Goal: Ask a question

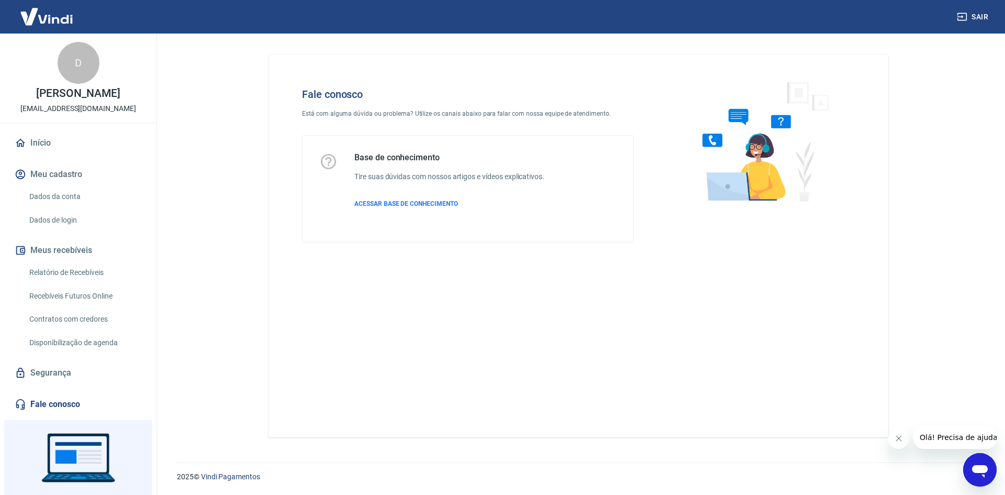
drag, startPoint x: 1937, startPoint y: 906, endPoint x: 974, endPoint y: 454, distance: 1063.9
click at [974, 463] on icon "Abrir janela de mensagens" at bounding box center [980, 469] width 19 height 19
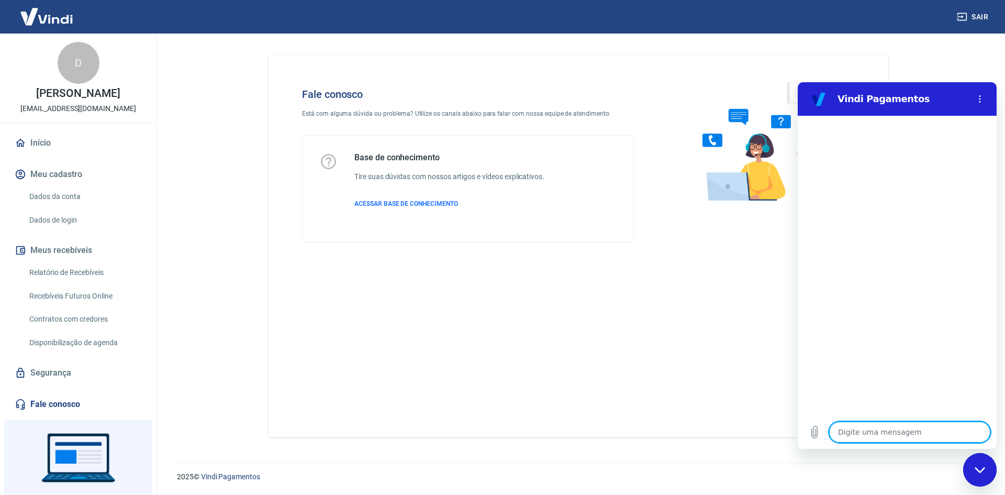
type textarea "x"
click at [894, 425] on textarea at bounding box center [909, 432] width 161 height 21
type textarea "O"
type textarea "x"
type textarea "Ol"
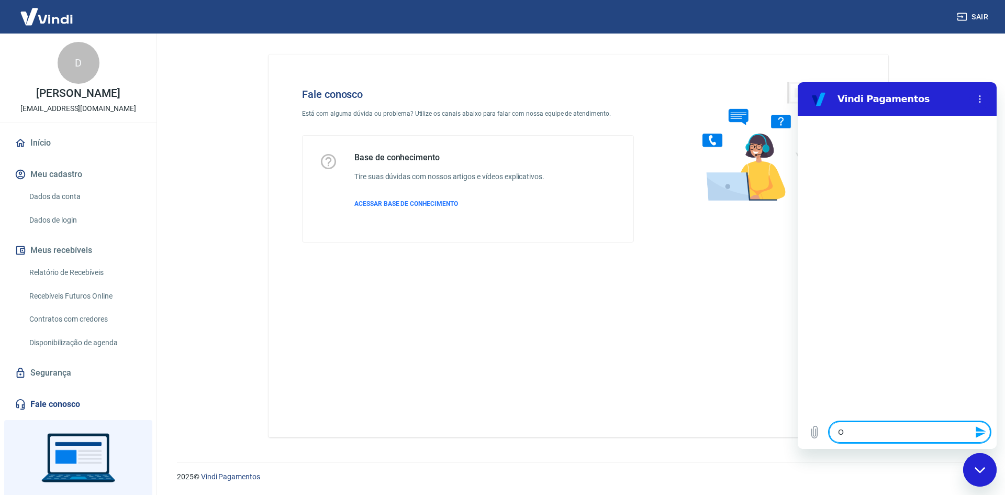
type textarea "x"
type textarea "Olá"
type textarea "x"
type textarea "Olá."
type textarea "x"
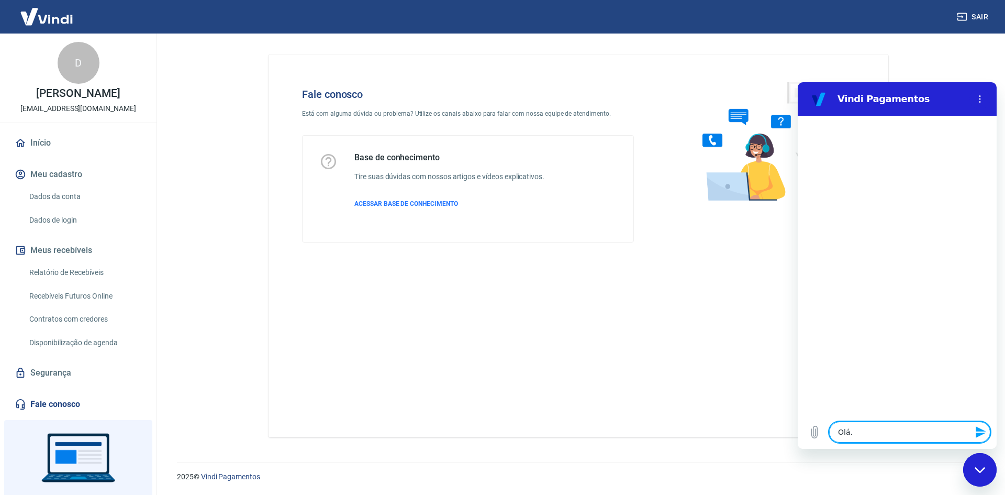
type textarea "Olá."
type textarea "x"
type textarea "Olá. b"
type textarea "x"
type textarea "Olá. bo"
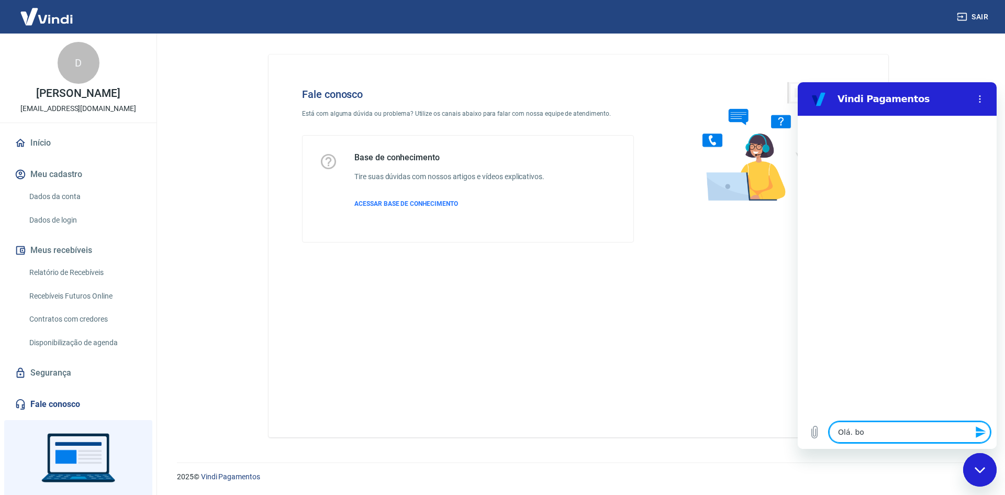
type textarea "x"
type textarea "Olá. boa"
type textarea "x"
type textarea "Olá. bo"
type textarea "x"
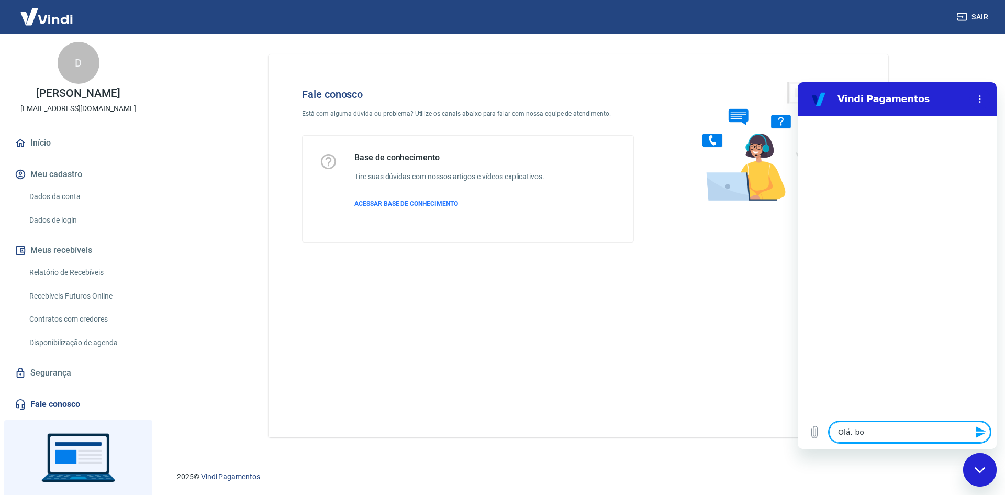
type textarea "Olá. b"
type textarea "x"
type textarea "Olá."
type textarea "x"
type textarea "Olá."
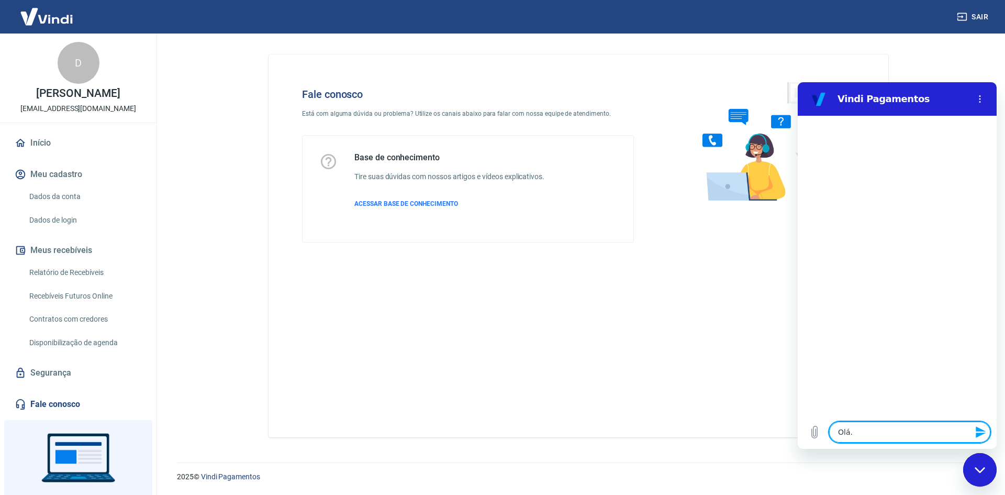
type textarea "x"
type textarea "Olá"
type textarea "x"
type textarea "Olá,"
type textarea "x"
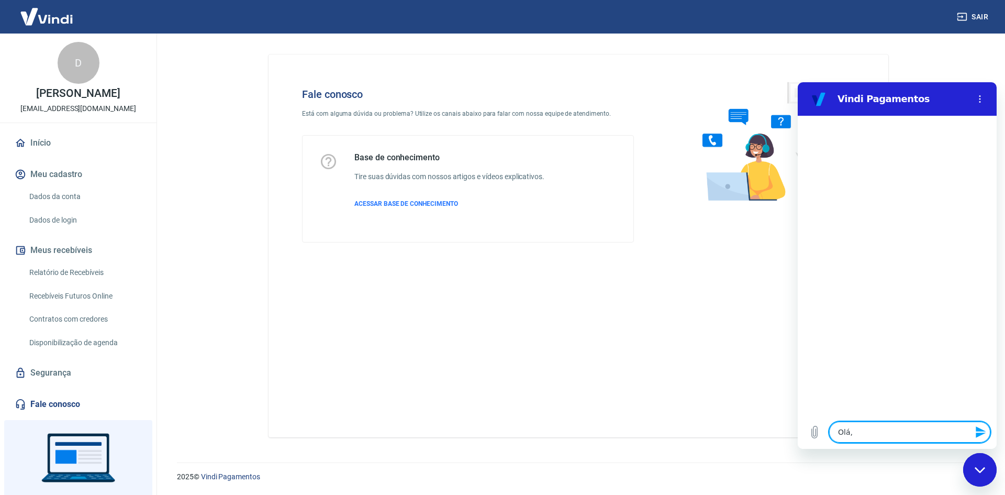
type textarea "Olá,"
type textarea "x"
type textarea "Olá, b"
type textarea "x"
type textarea "Olá, bo"
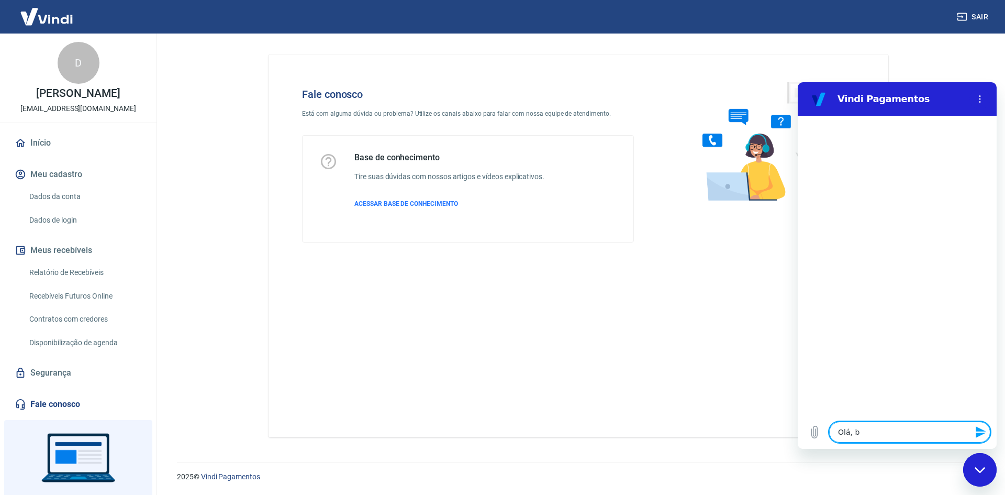
type textarea "x"
type textarea "Olá, bo"
type textarea "x"
type textarea "Olá, bo t"
type textarea "x"
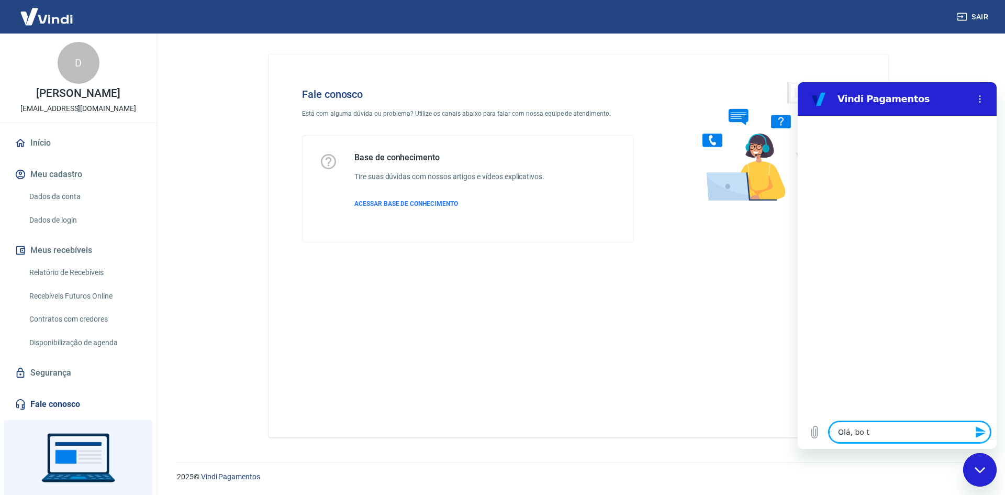
type textarea "Olá, bo ta"
type textarea "x"
type textarea "Olá, bo t"
type textarea "x"
type textarea "Olá, bo"
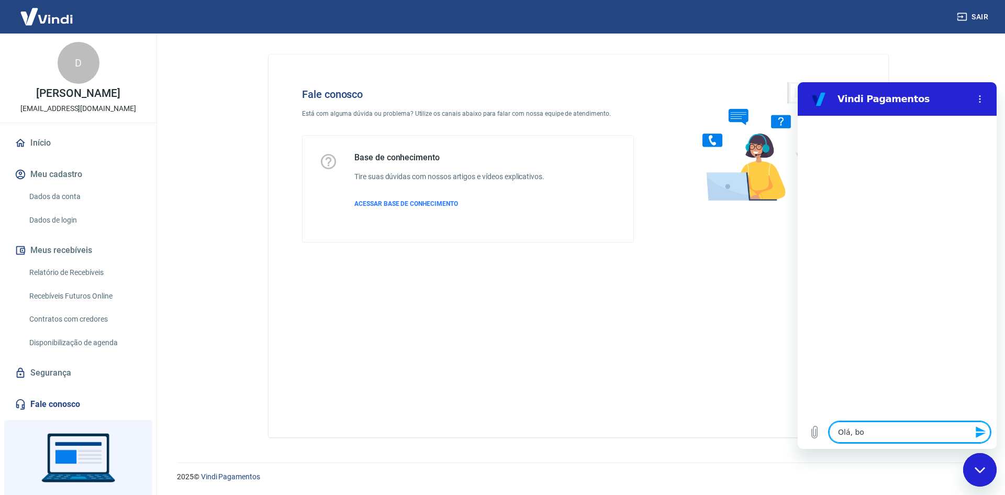
type textarea "x"
type textarea "Olá, bo"
type textarea "x"
type textarea "Olá, boa"
type textarea "x"
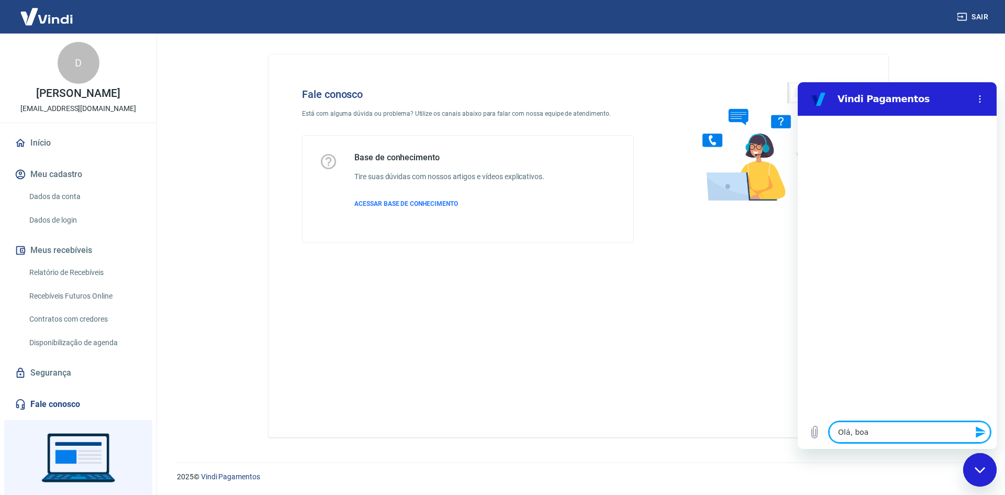
type textarea "Olá, boa"
type textarea "x"
type textarea "Olá, boa t"
type textarea "x"
type textarea "Olá, boa ta"
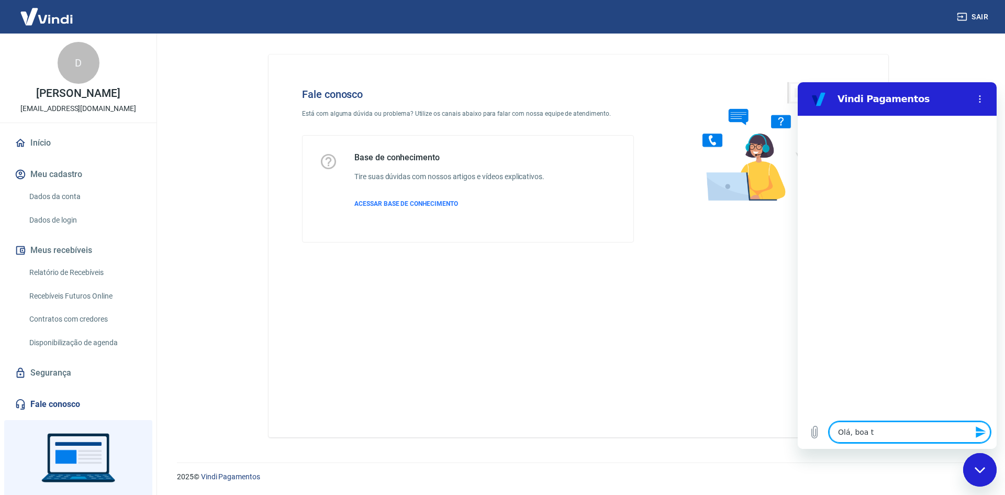
type textarea "x"
type textarea "Olá, boa tar"
type textarea "x"
type textarea "Olá, boa tard"
type textarea "x"
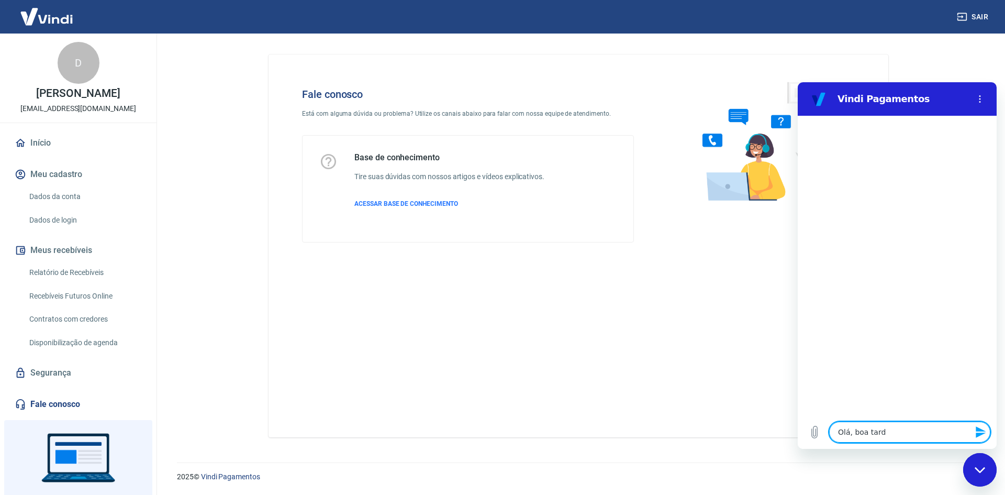
type textarea "Olá, boa tarde"
type textarea "x"
type textarea "Olá, boa tarde!"
type textarea "x"
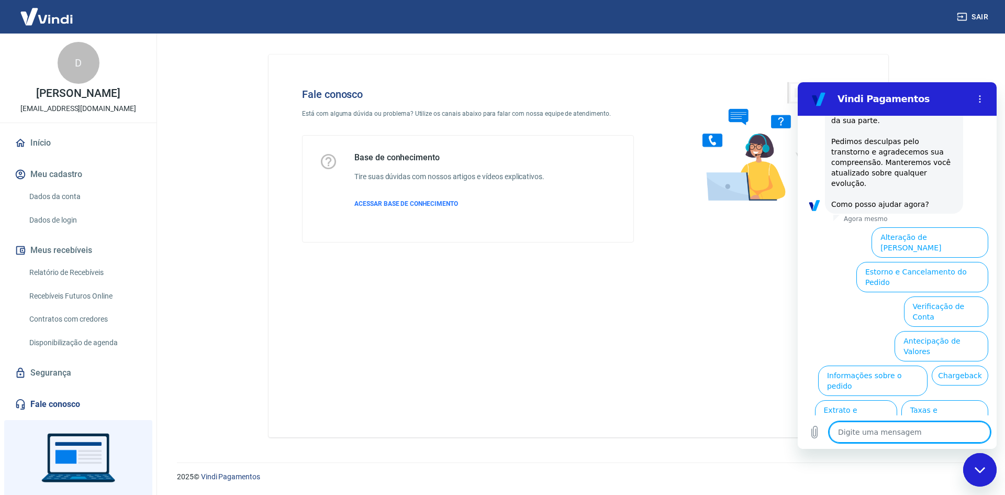
scroll to position [257, 0]
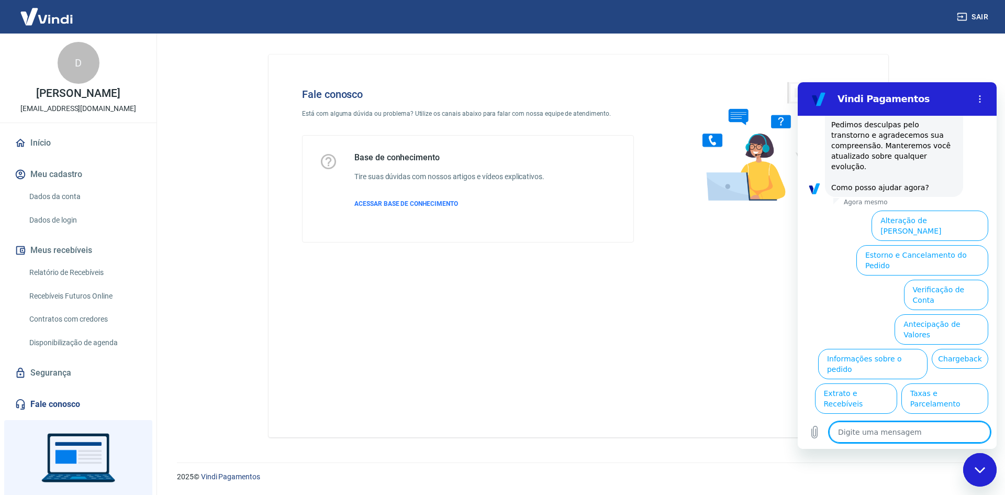
click at [954, 452] on button "Assinaturas e Faturas Tray" at bounding box center [938, 467] width 101 height 30
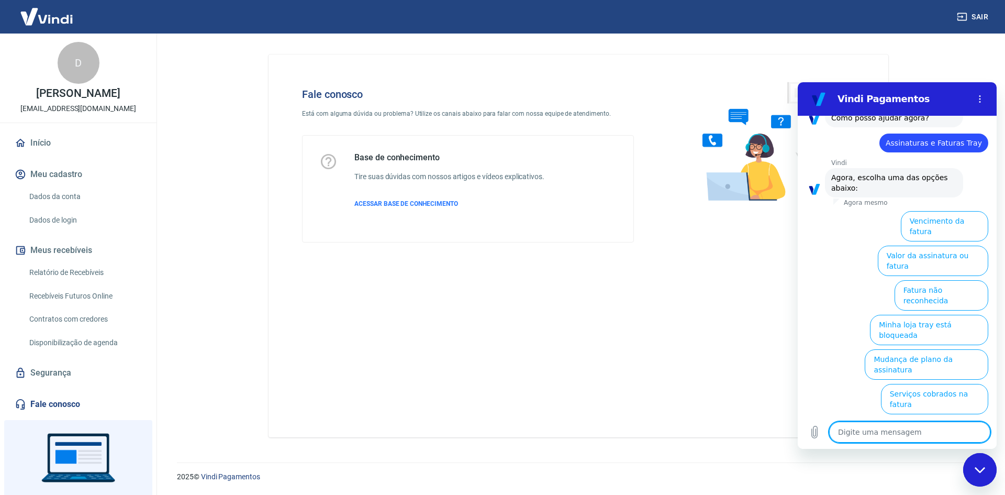
scroll to position [327, 0]
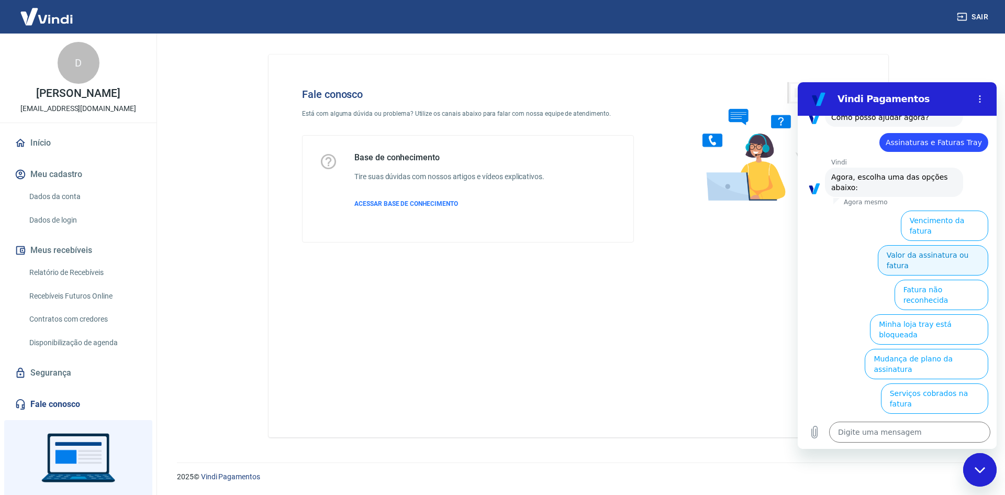
click at [946, 245] on button "Valor da assinatura ou fatura" at bounding box center [933, 260] width 110 height 30
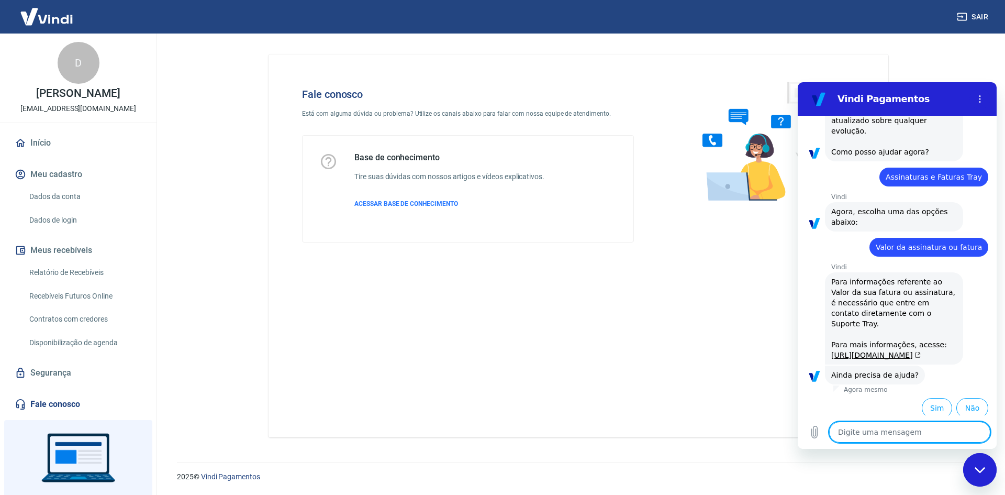
scroll to position [319, 0]
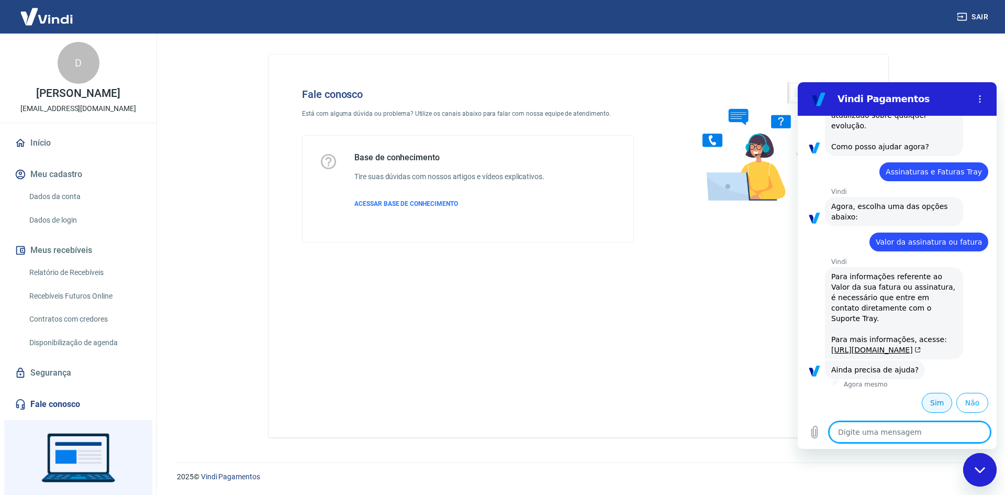
click at [931, 409] on button "Sim" at bounding box center [937, 403] width 30 height 20
type textarea "x"
